Goal: Transaction & Acquisition: Obtain resource

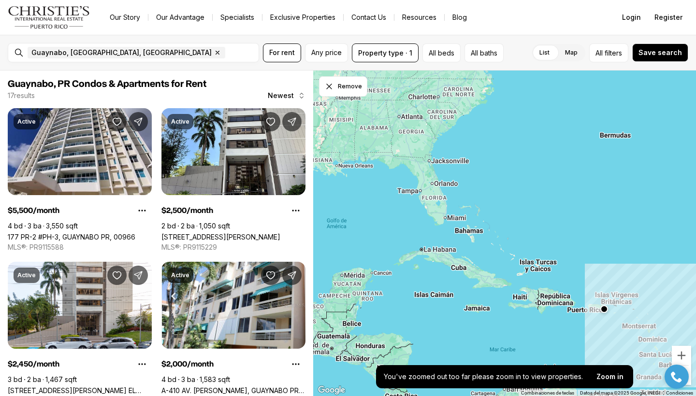
click at [19, 52] on div "Guaynabo, [GEOGRAPHIC_DATA], [GEOGRAPHIC_DATA] Remove Guaynabo, [GEOGRAPHIC_DAT…" at bounding box center [133, 52] width 251 height 19
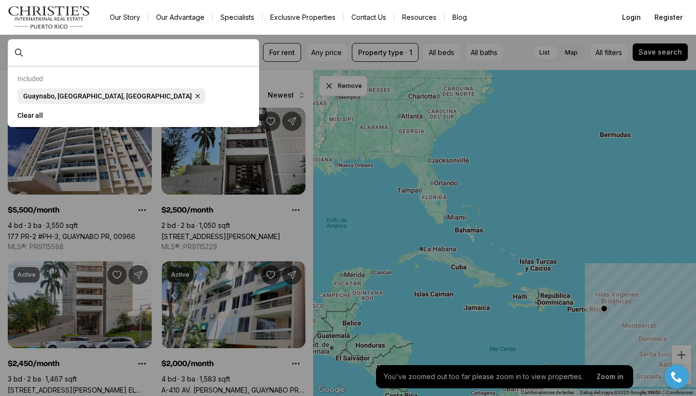
click at [51, 99] on span "Guaynabo, [GEOGRAPHIC_DATA], [GEOGRAPHIC_DATA]" at bounding box center [107, 96] width 169 height 8
click at [92, 96] on span "Guaynabo, [GEOGRAPHIC_DATA], [GEOGRAPHIC_DATA] Remove Guaynabo, [GEOGRAPHIC_DAT…" at bounding box center [111, 95] width 188 height 15
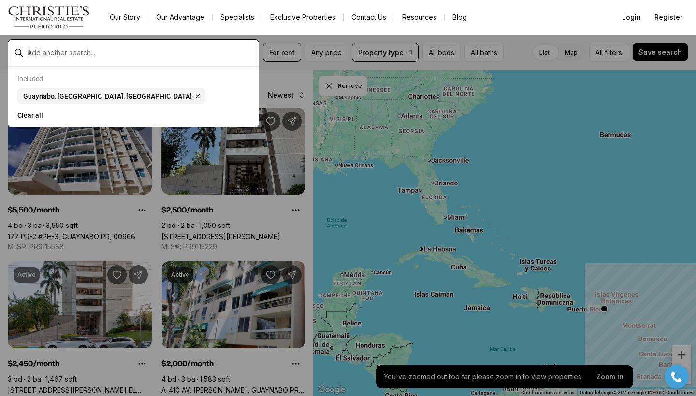
click at [66, 53] on input "text" at bounding box center [141, 52] width 227 height 9
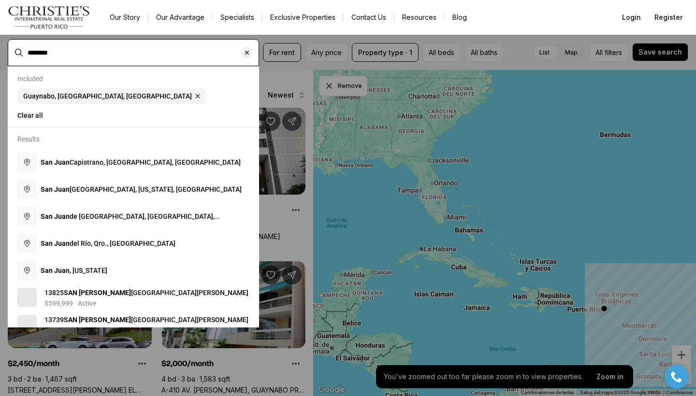
type input "********"
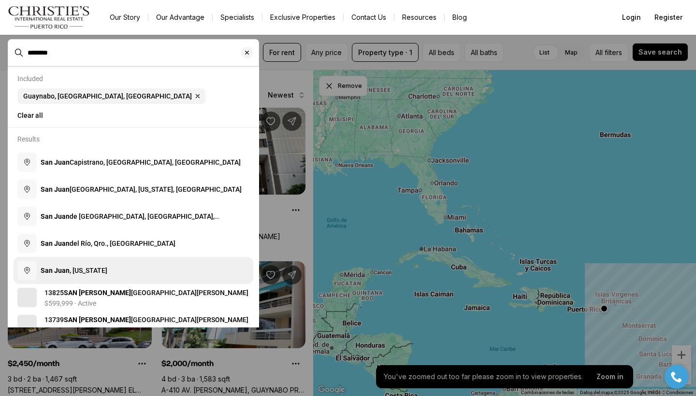
drag, startPoint x: 144, startPoint y: 56, endPoint x: 104, endPoint y: 273, distance: 221.1
click at [104, 273] on span "[GEOGRAPHIC_DATA][PERSON_NAME] , [US_STATE]" at bounding box center [74, 271] width 67 height 8
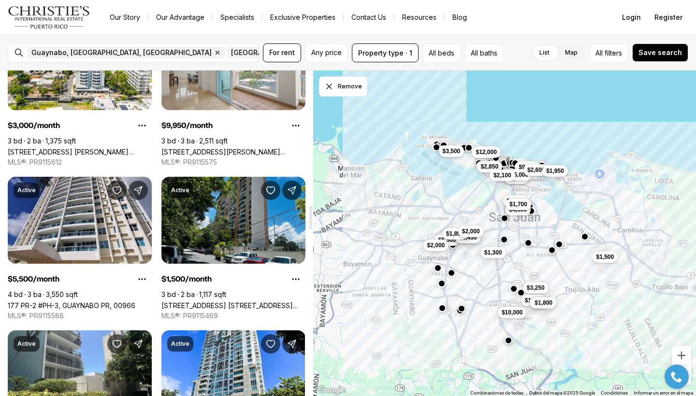
scroll to position [1807, 0]
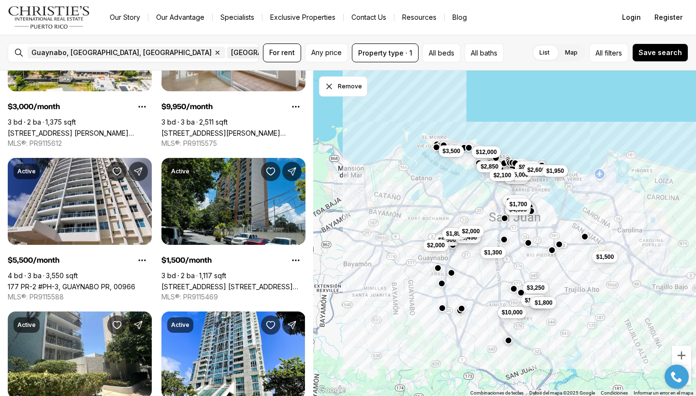
click at [399, 54] on icon "button" at bounding box center [403, 53] width 8 height 8
